Goal: Task Accomplishment & Management: Complete application form

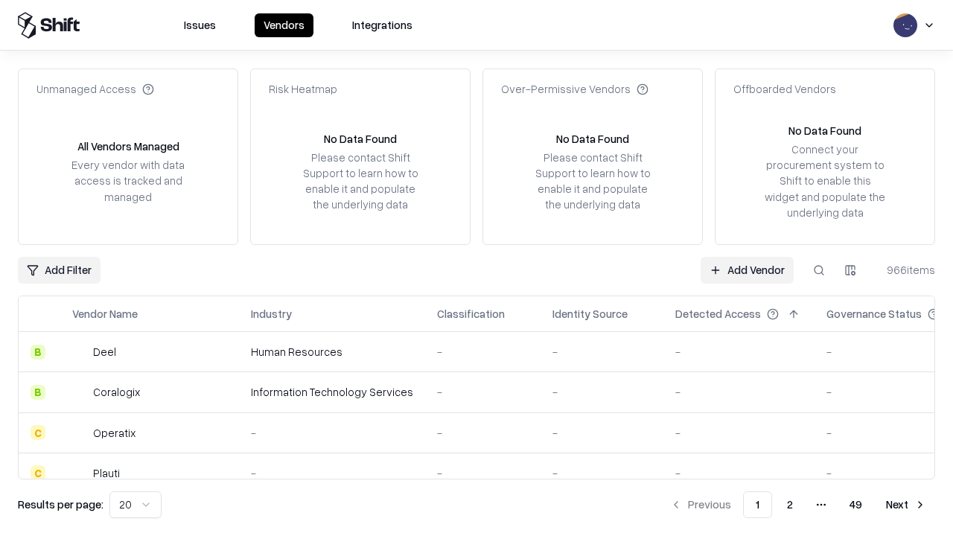
click at [747, 270] on link "Add Vendor" at bounding box center [747, 270] width 93 height 27
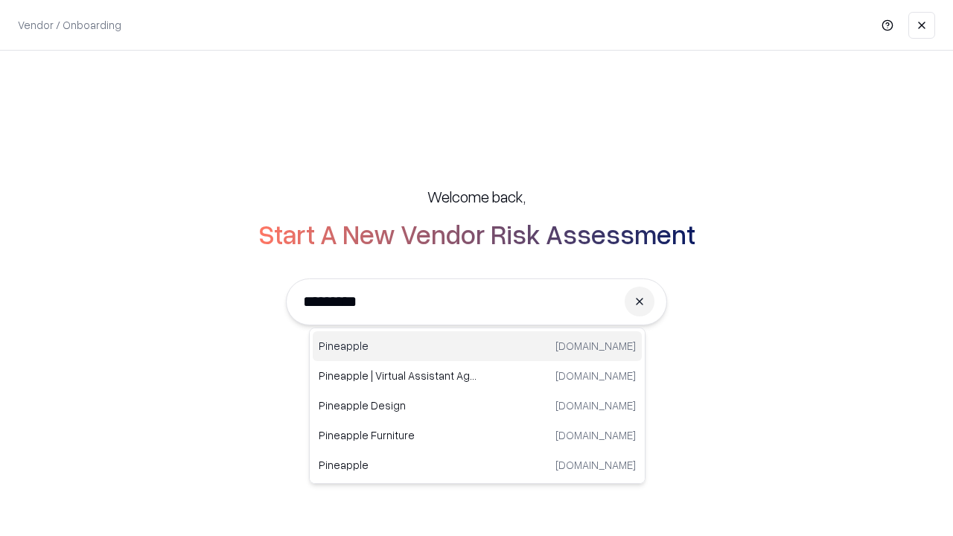
click at [477, 346] on div "Pineapple pineappleenergy.com" at bounding box center [477, 346] width 329 height 30
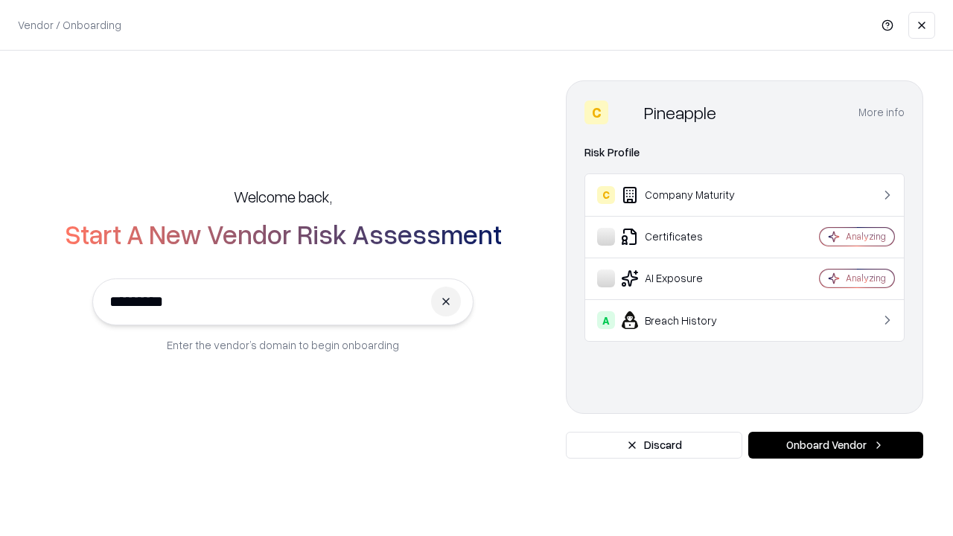
type input "*********"
click at [836, 445] on button "Onboard Vendor" at bounding box center [835, 445] width 175 height 27
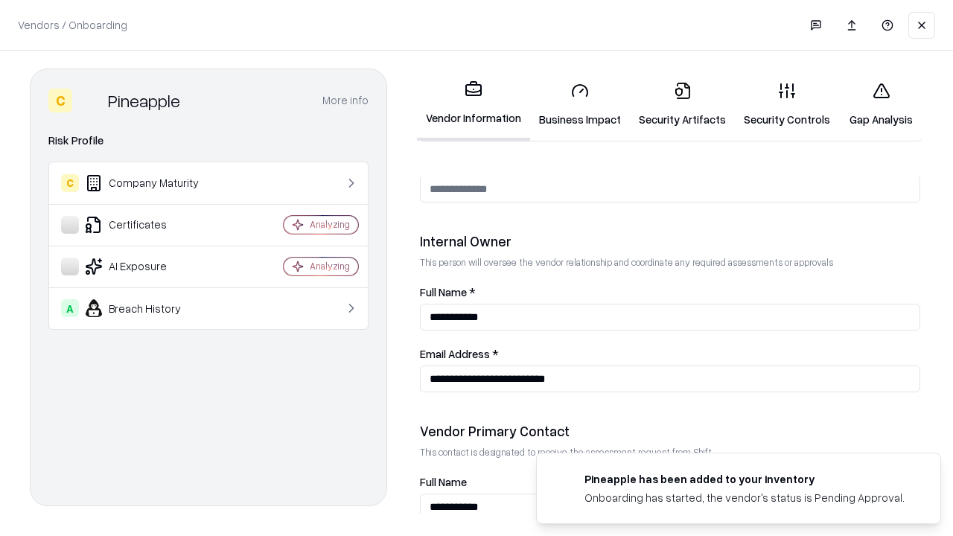
scroll to position [772, 0]
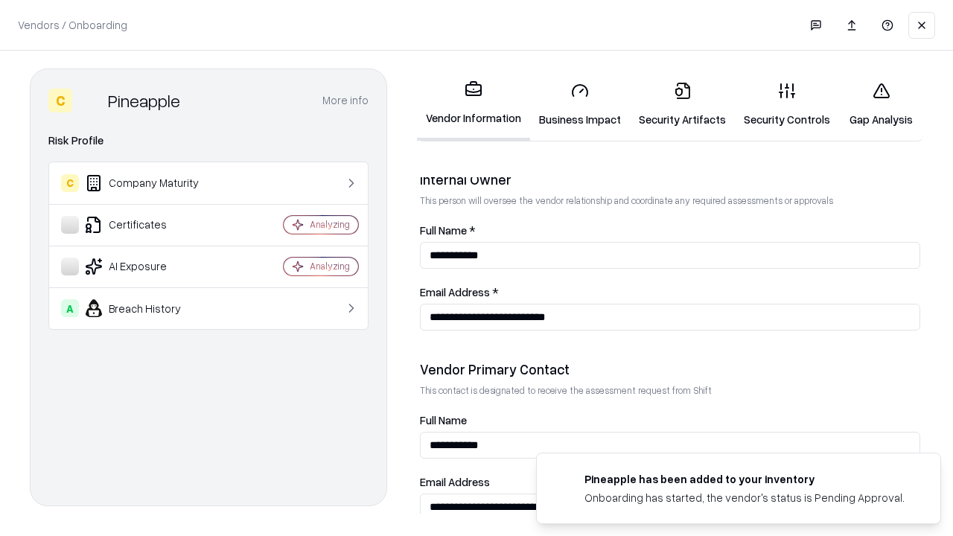
click at [580, 104] on link "Business Impact" at bounding box center [580, 104] width 100 height 69
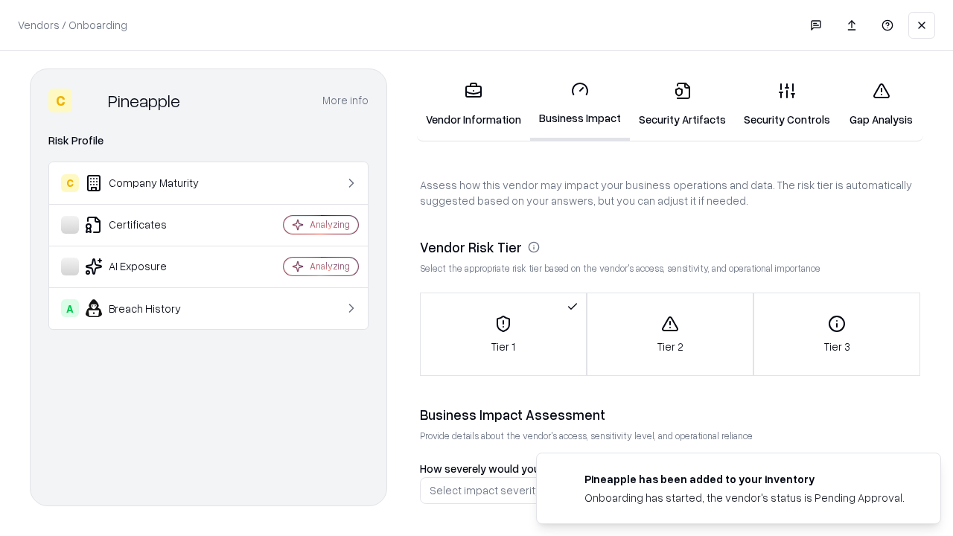
click at [682, 104] on link "Security Artifacts" at bounding box center [682, 104] width 105 height 69
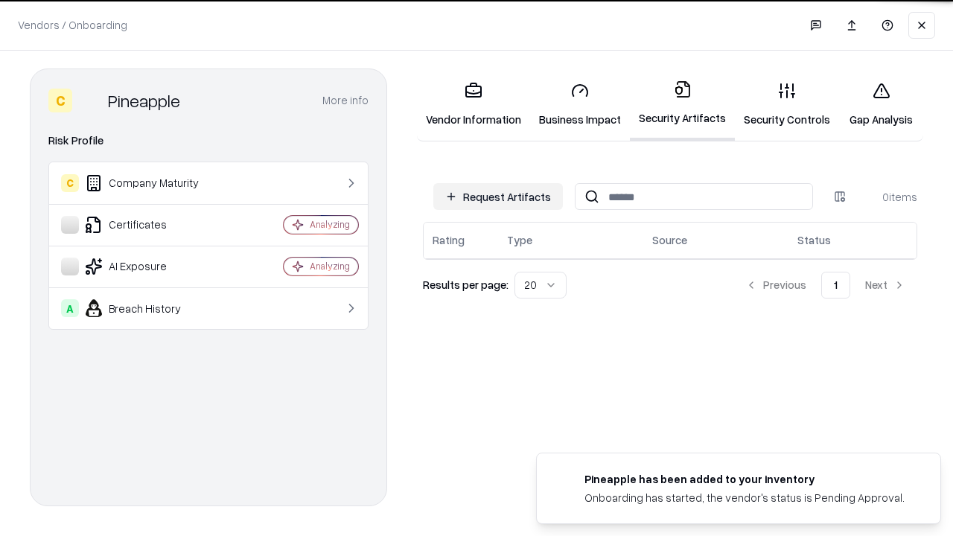
click at [498, 197] on button "Request Artifacts" at bounding box center [498, 196] width 130 height 27
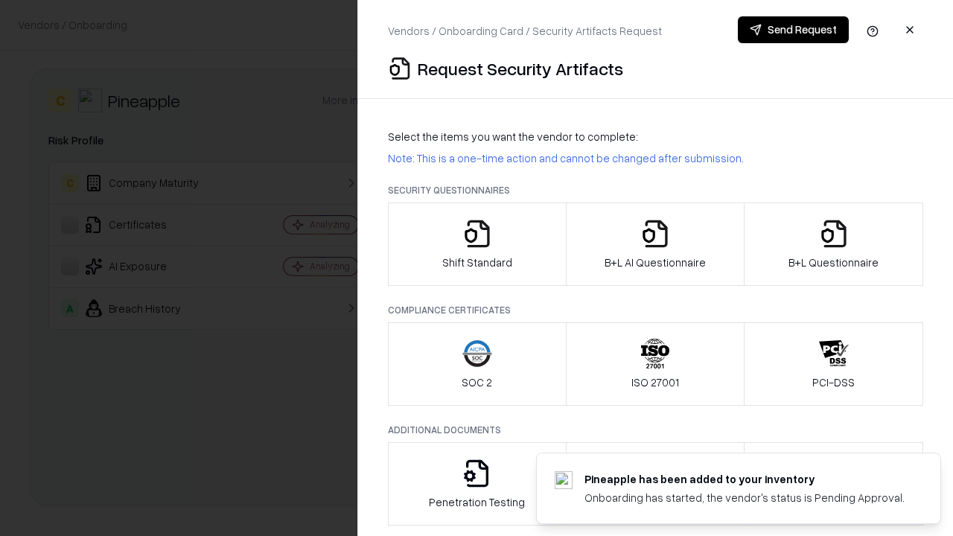
click at [477, 244] on icon "button" at bounding box center [477, 234] width 30 height 30
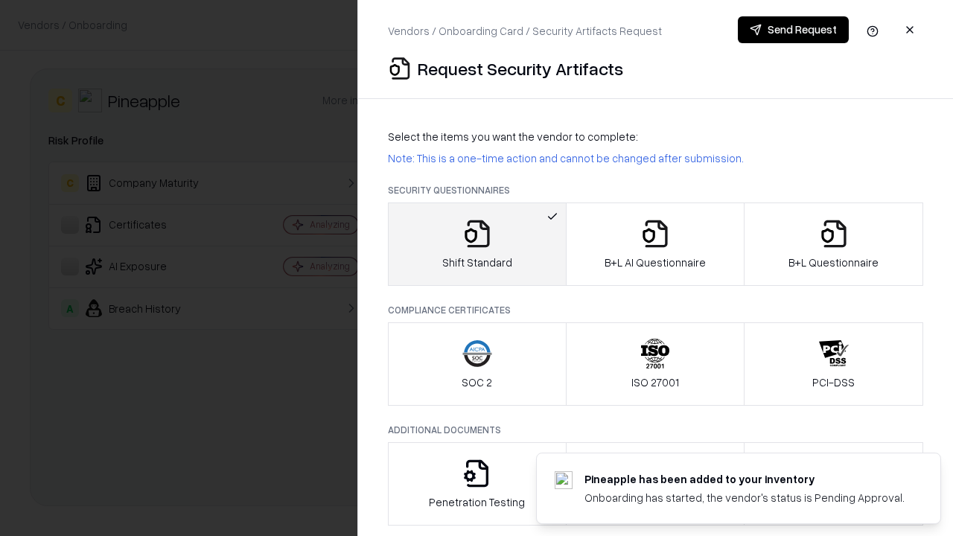
click at [793, 30] on button "Send Request" at bounding box center [793, 29] width 111 height 27
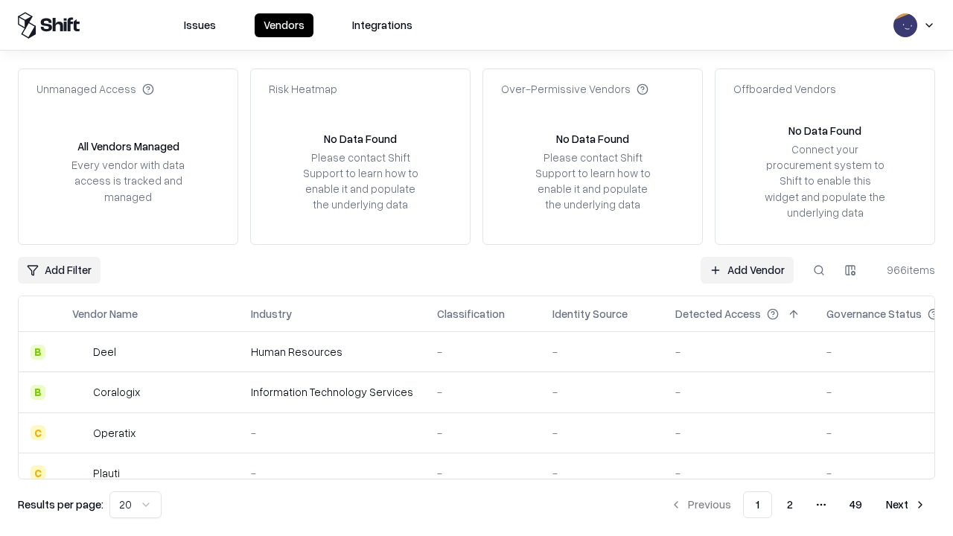
click at [819, 270] on button at bounding box center [819, 270] width 27 height 27
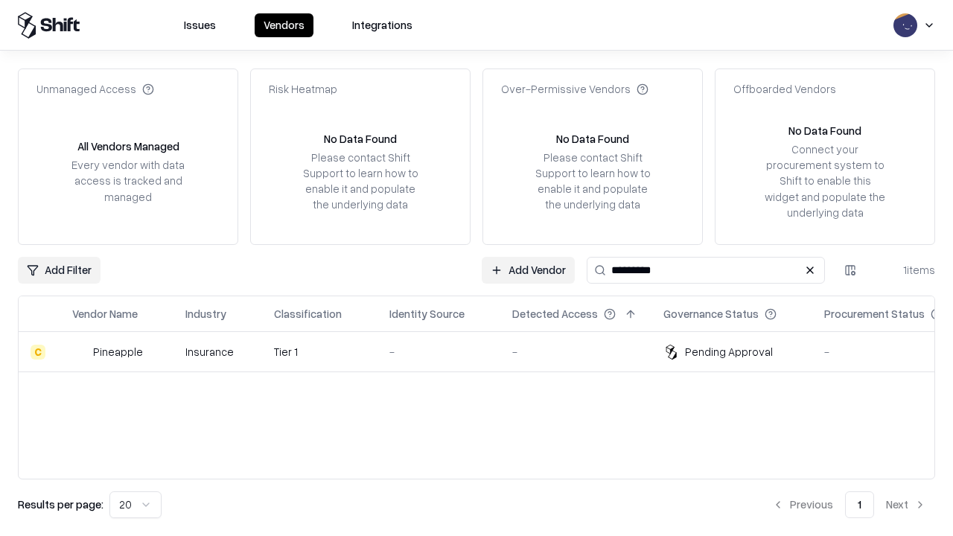
type input "*********"
click at [486, 352] on div "-" at bounding box center [439, 352] width 99 height 16
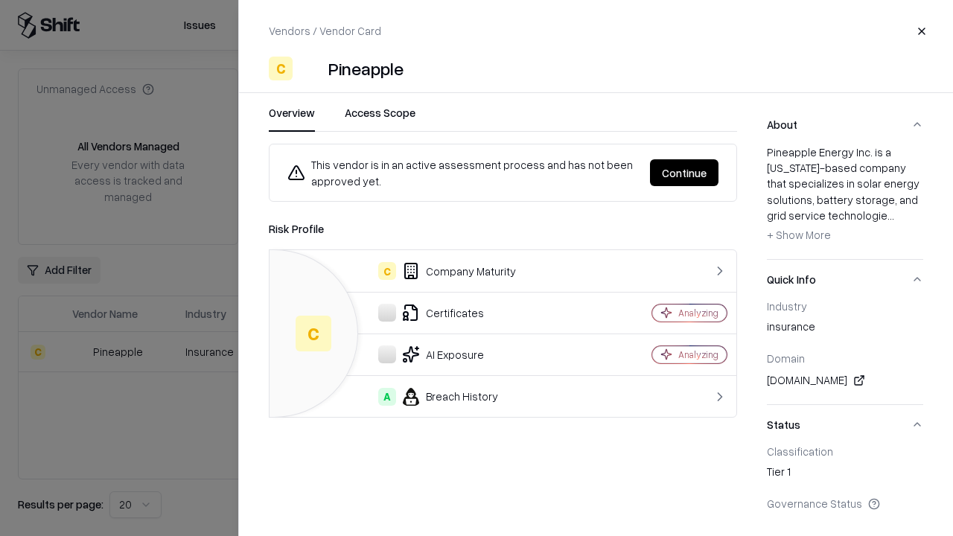
click at [684, 173] on button "Continue" at bounding box center [684, 172] width 69 height 27
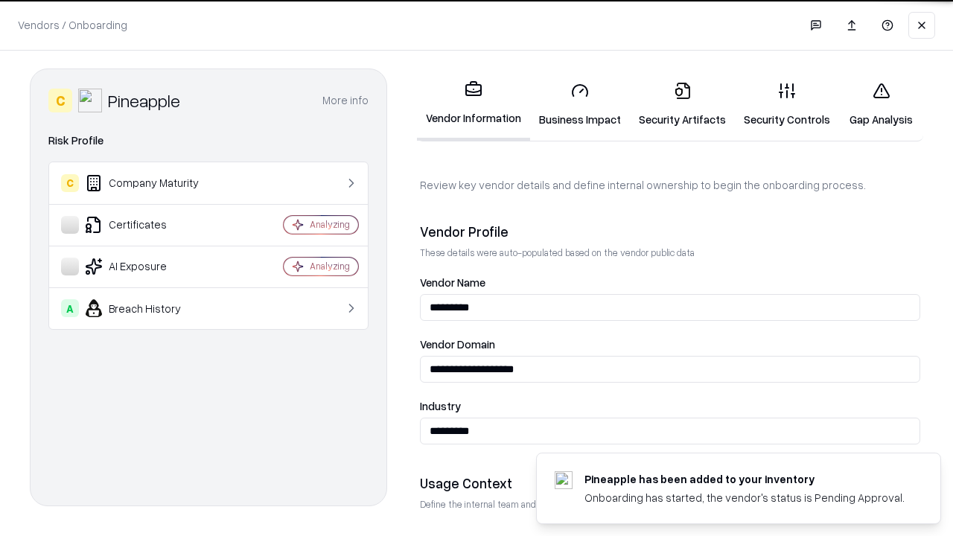
click at [682, 104] on link "Security Artifacts" at bounding box center [682, 104] width 105 height 69
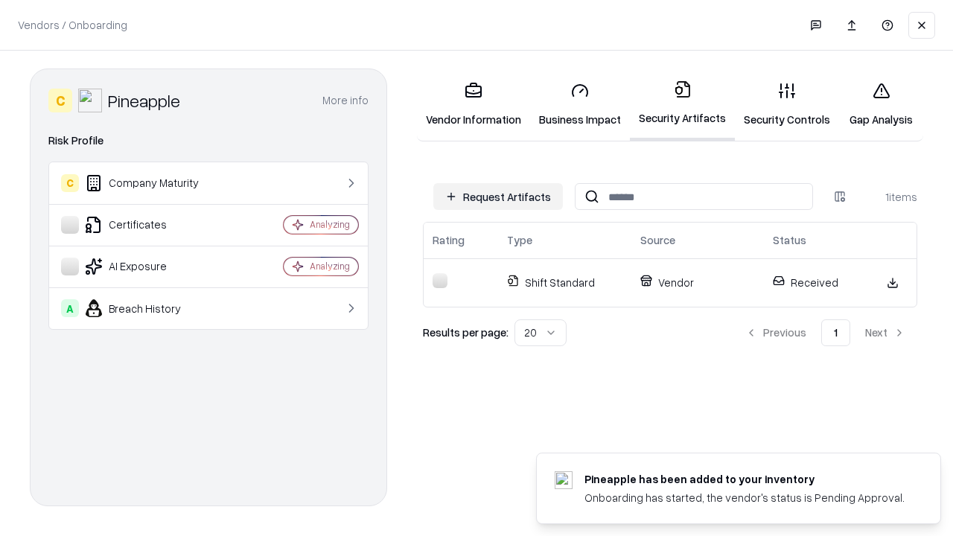
click at [881, 104] on link "Gap Analysis" at bounding box center [881, 104] width 84 height 69
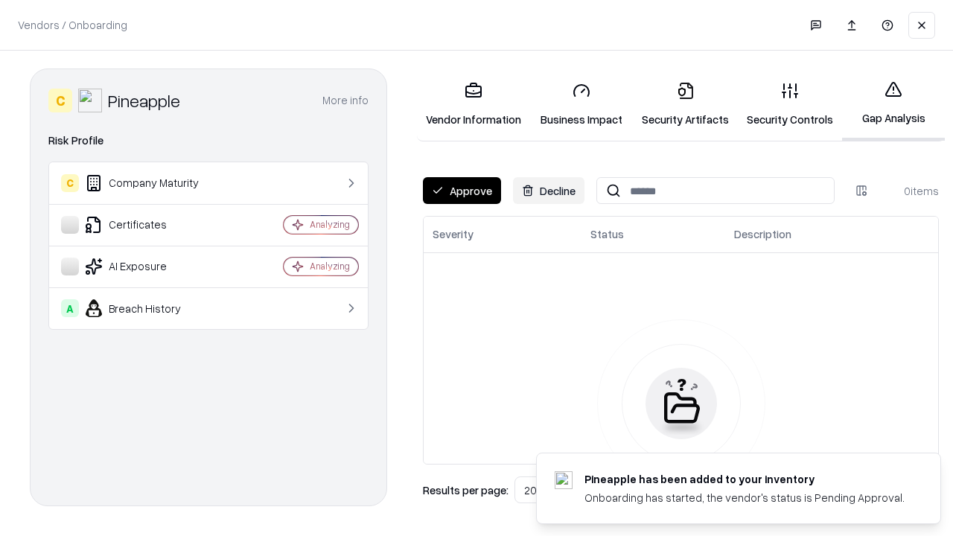
click at [462, 191] on button "Approve" at bounding box center [462, 190] width 78 height 27
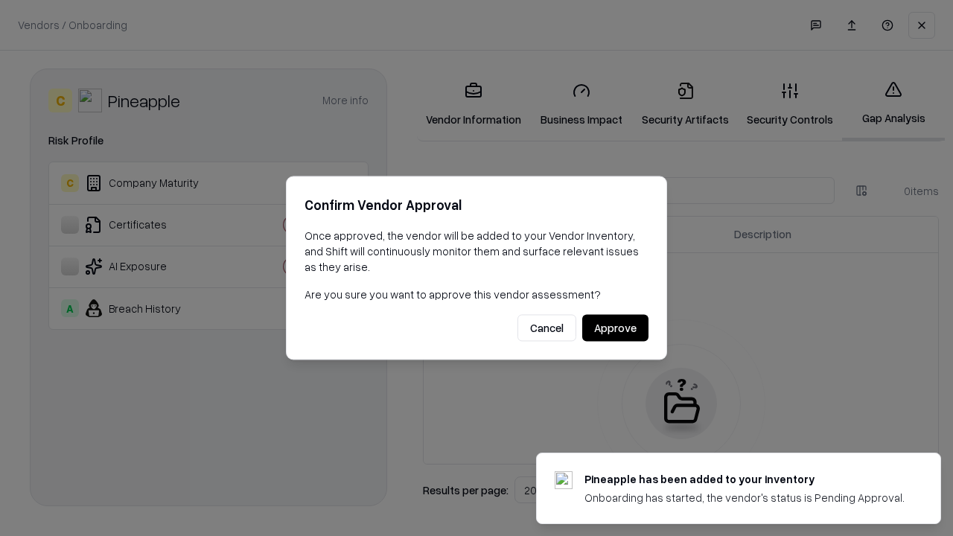
click at [615, 328] on button "Approve" at bounding box center [615, 328] width 66 height 27
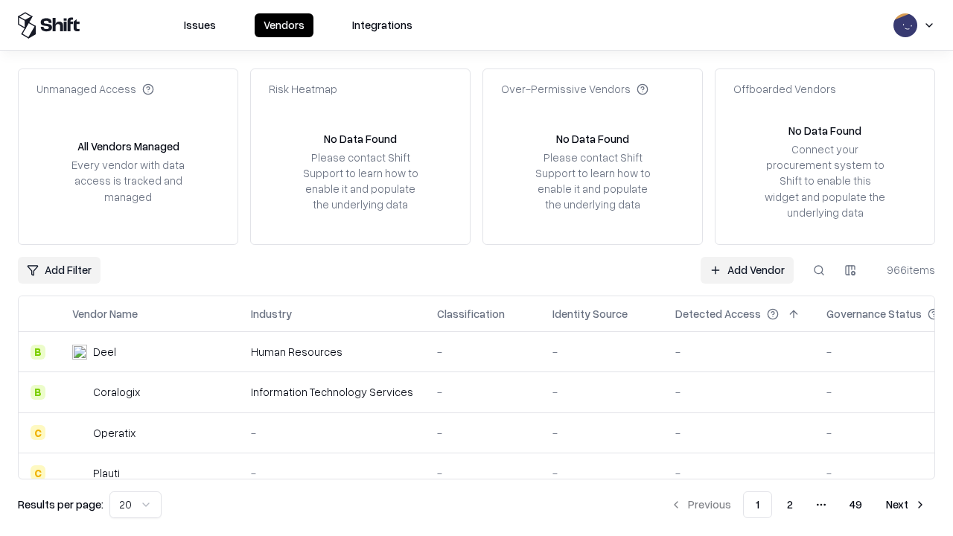
type input "*********"
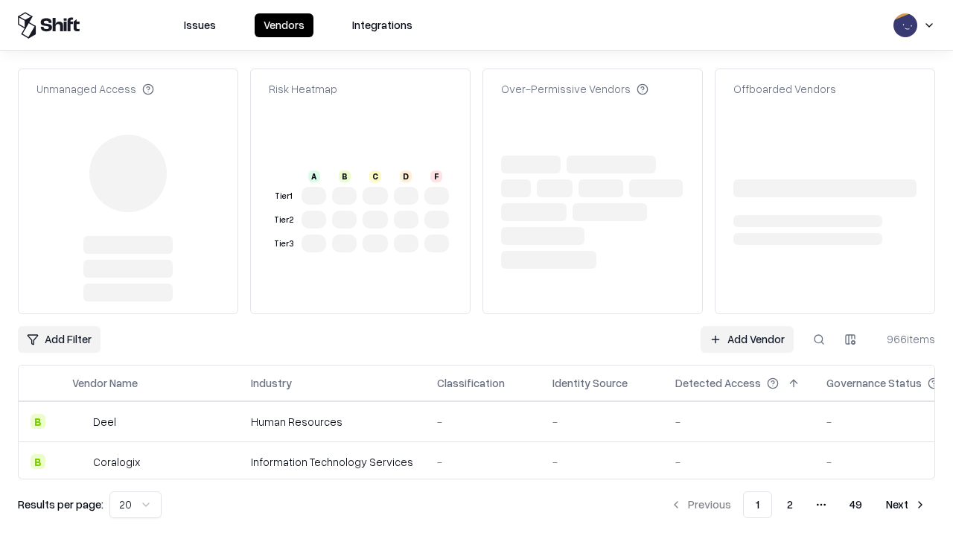
click at [747, 326] on link "Add Vendor" at bounding box center [747, 339] width 93 height 27
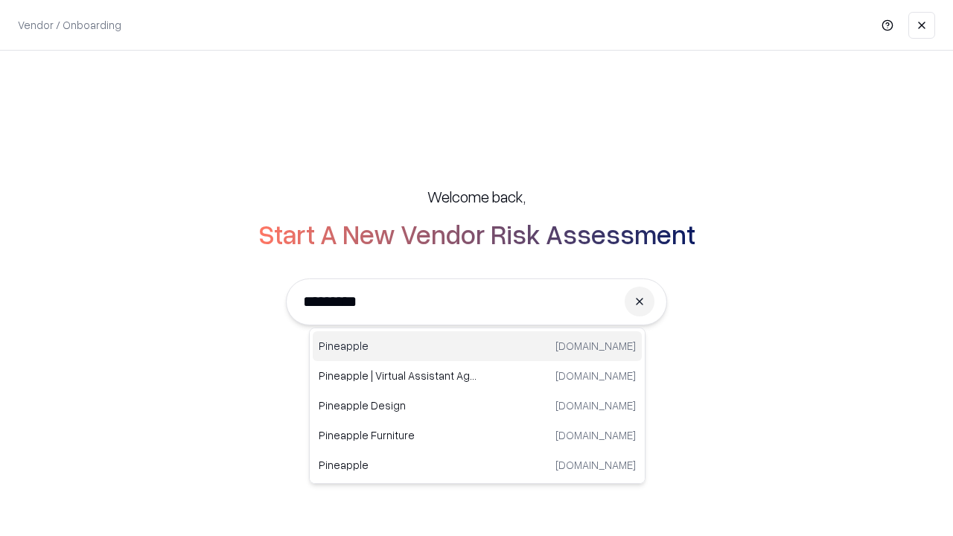
click at [477, 346] on div "Pineapple pineappleenergy.com" at bounding box center [477, 346] width 329 height 30
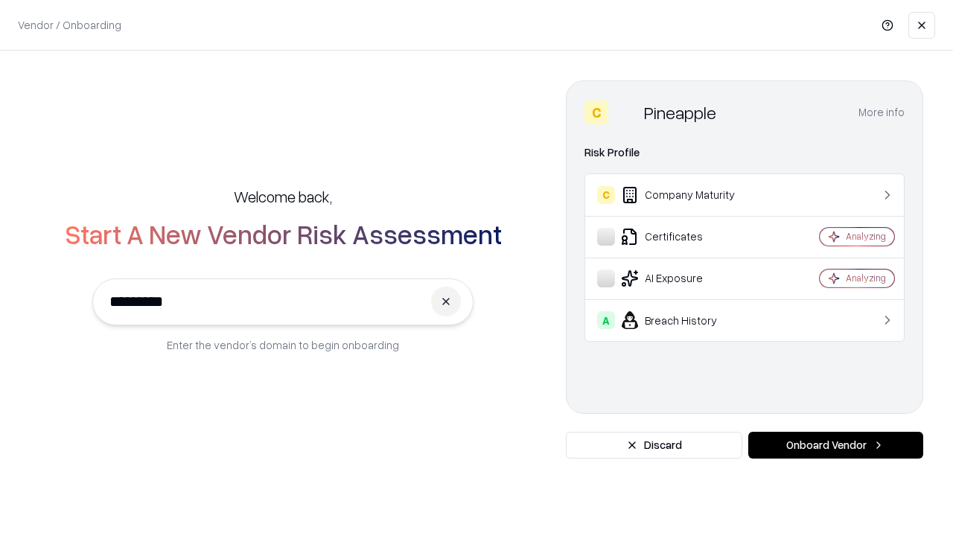
type input "*********"
click at [836, 445] on button "Onboard Vendor" at bounding box center [835, 445] width 175 height 27
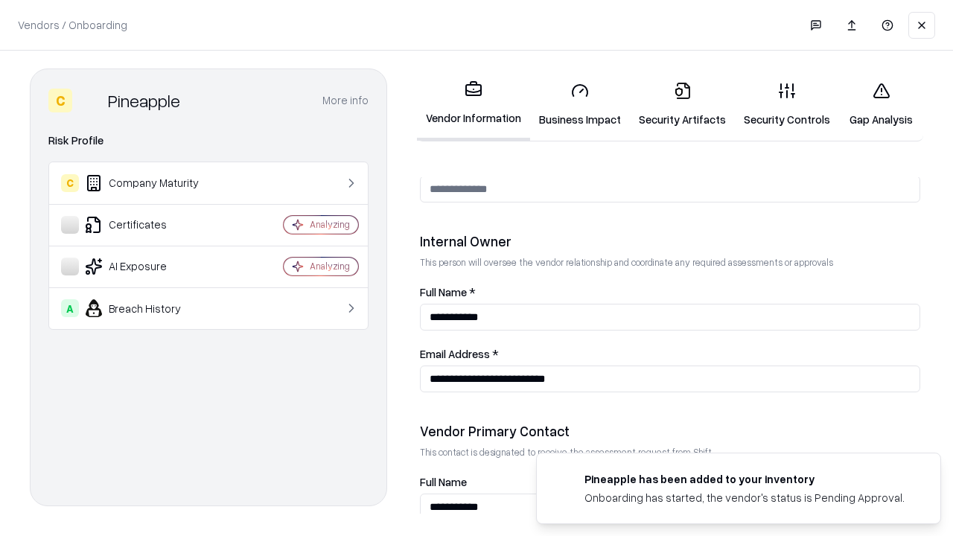
scroll to position [772, 0]
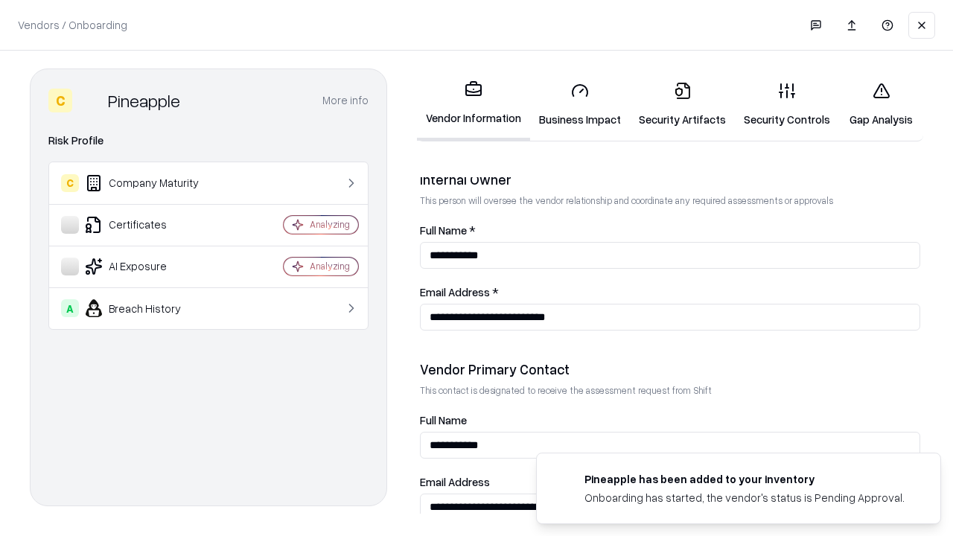
click at [881, 104] on link "Gap Analysis" at bounding box center [881, 104] width 84 height 69
